Goal: Information Seeking & Learning: Learn about a topic

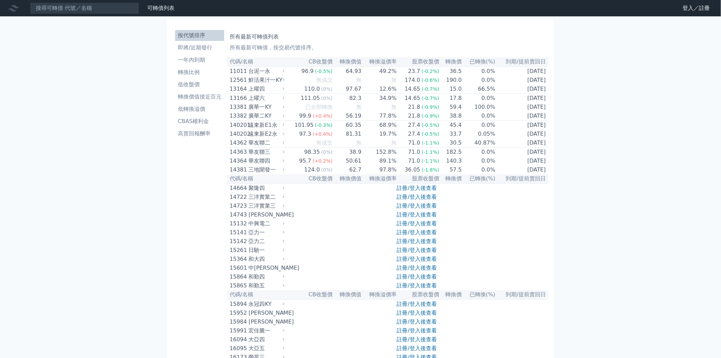
click at [415, 200] on link "註冊/登入後查看" at bounding box center [417, 197] width 40 height 6
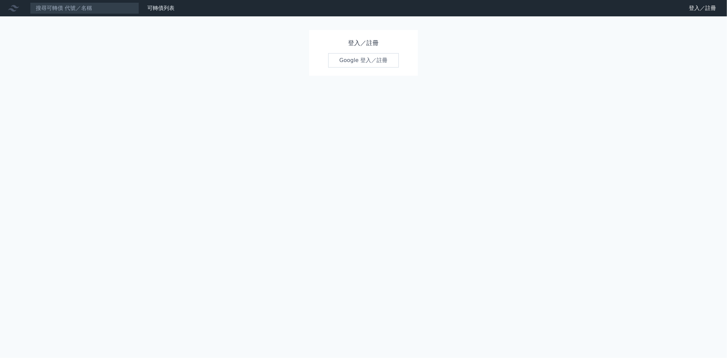
click at [360, 57] on link "Google 登入／註冊" at bounding box center [363, 60] width 71 height 14
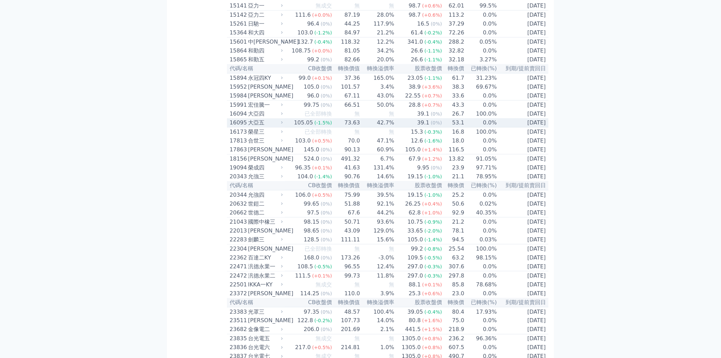
scroll to position [113, 0]
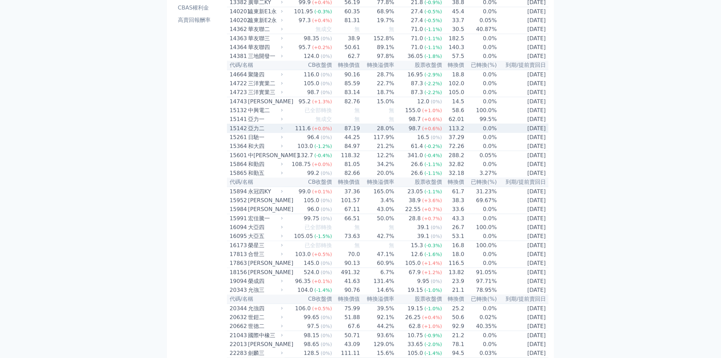
click at [270, 133] on td "15142 亞力二" at bounding box center [256, 128] width 58 height 9
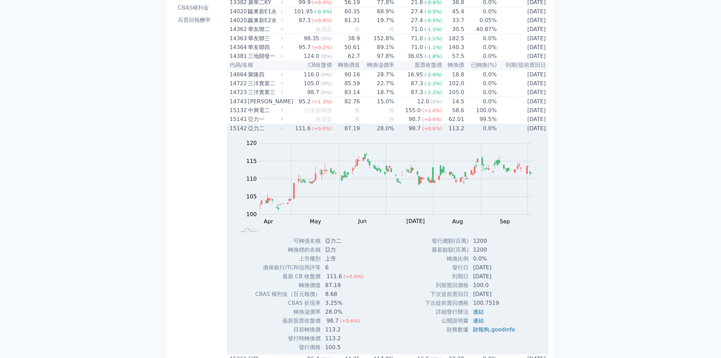
click at [270, 133] on td "15142 亞力二" at bounding box center [256, 128] width 58 height 9
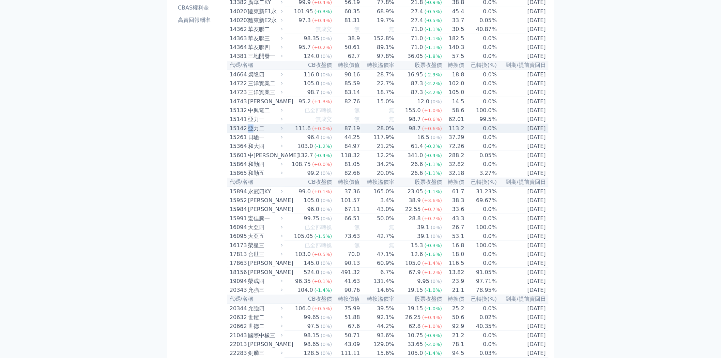
click at [270, 133] on td "15142 亞力二" at bounding box center [256, 128] width 58 height 9
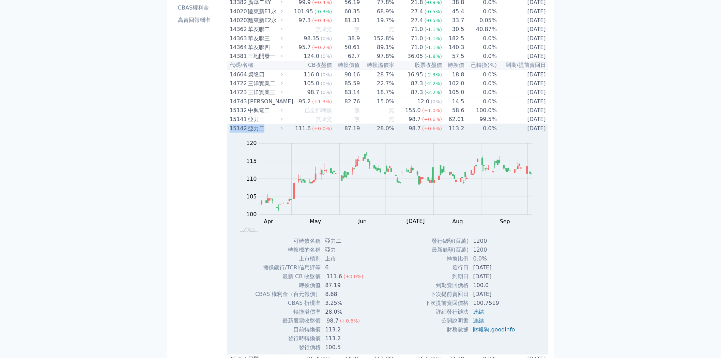
click at [270, 133] on td "15142 亞力二" at bounding box center [256, 128] width 58 height 9
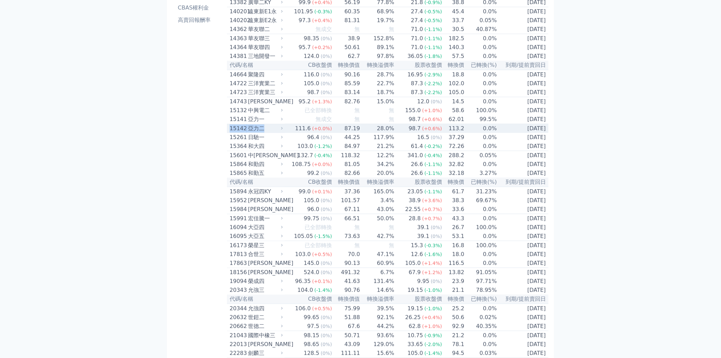
click at [270, 133] on td "15142 亞力二" at bounding box center [256, 128] width 58 height 9
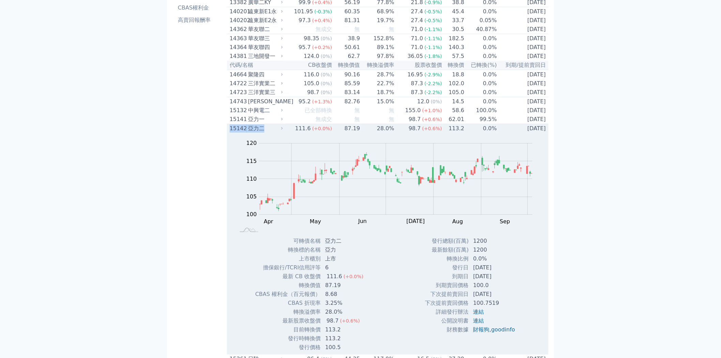
click at [270, 133] on td "15142 亞力二" at bounding box center [256, 128] width 58 height 9
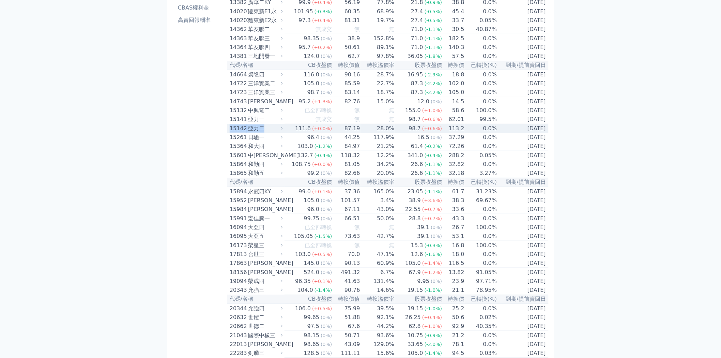
click at [270, 133] on td "15142 亞力二" at bounding box center [256, 128] width 58 height 9
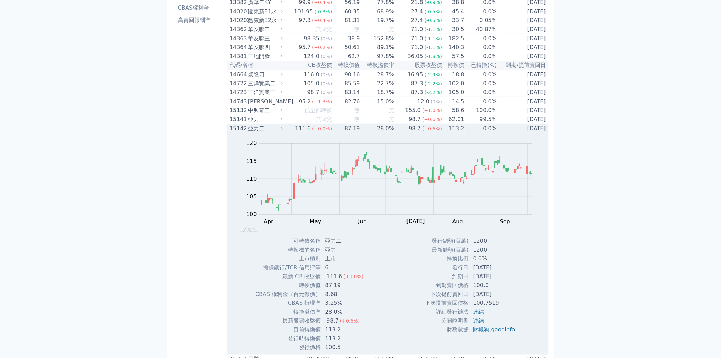
click at [270, 133] on td "15142 亞力二" at bounding box center [256, 128] width 58 height 9
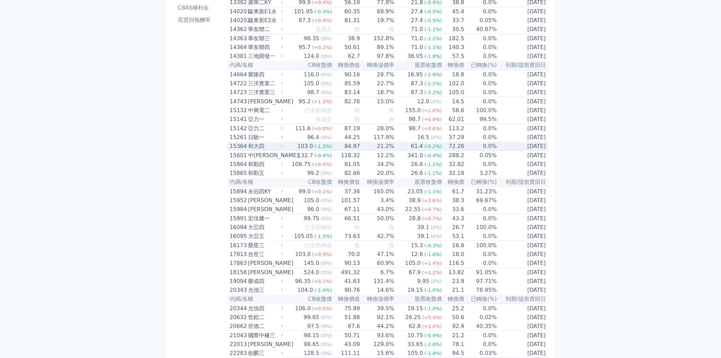
click at [267, 150] on div "和大四" at bounding box center [264, 146] width 33 height 8
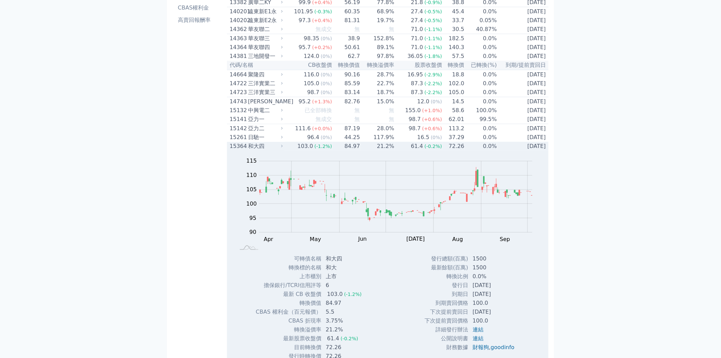
click at [267, 150] on div "和大四" at bounding box center [264, 146] width 33 height 8
